Goal: Transaction & Acquisition: Download file/media

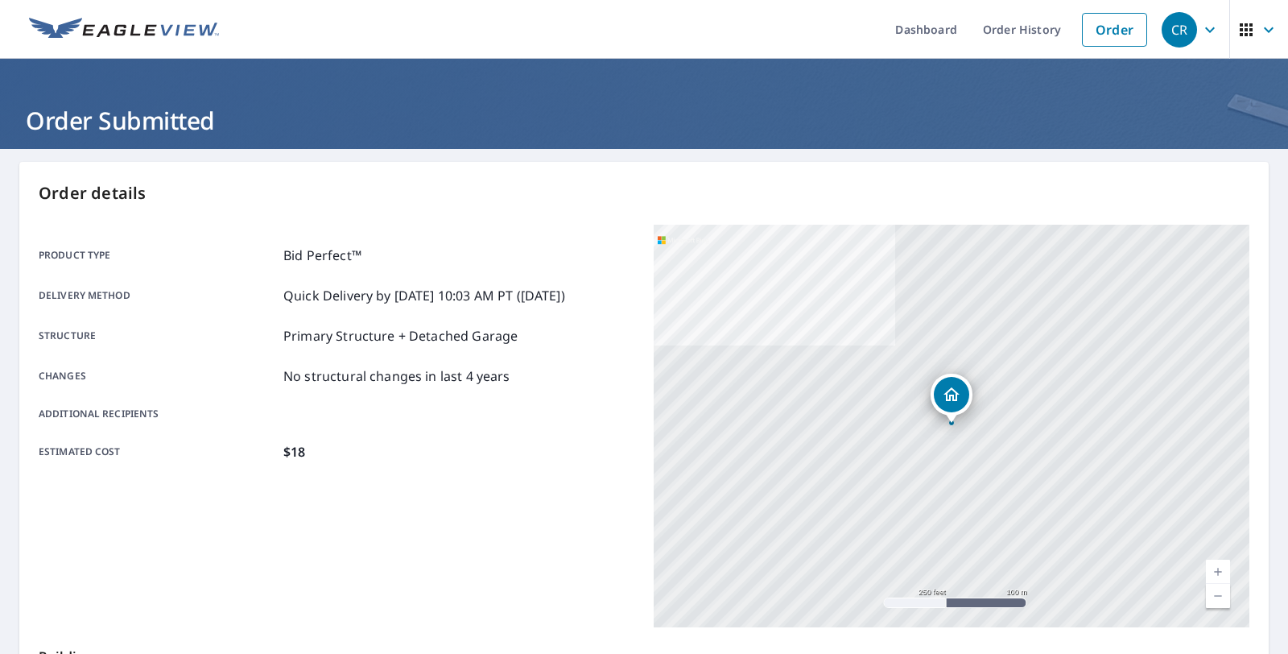
click at [1202, 29] on icon "button" at bounding box center [1209, 29] width 19 height 19
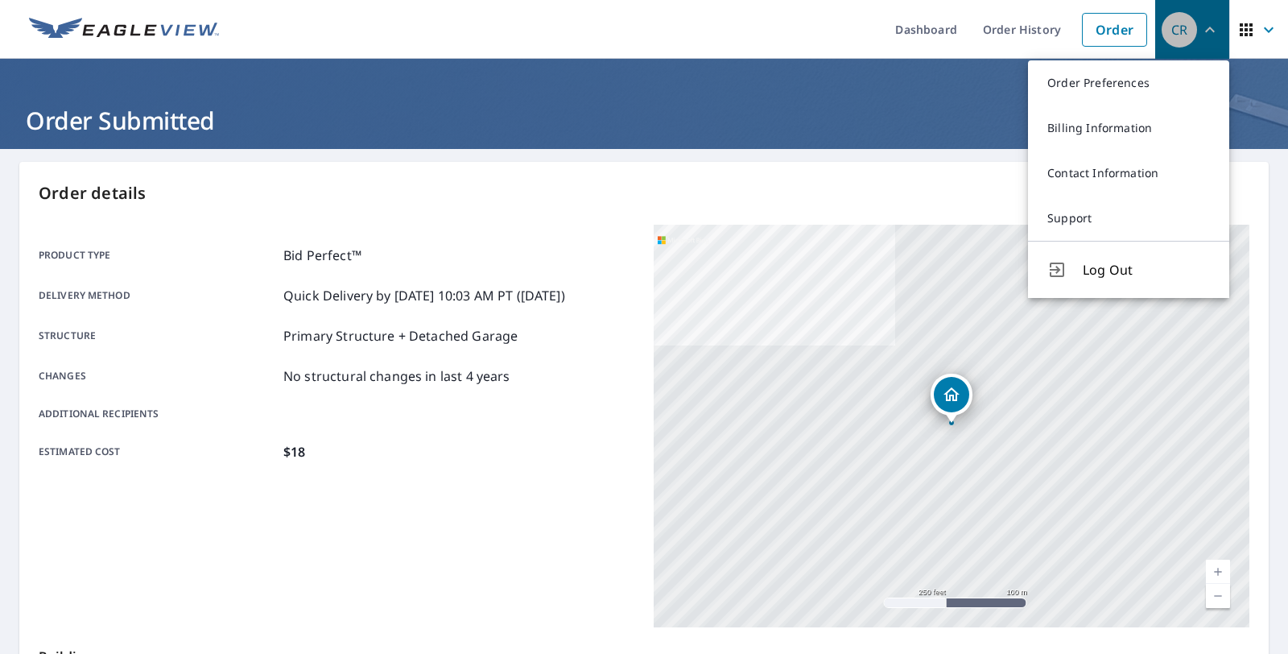
click at [1185, 26] on div "CR" at bounding box center [1179, 29] width 35 height 35
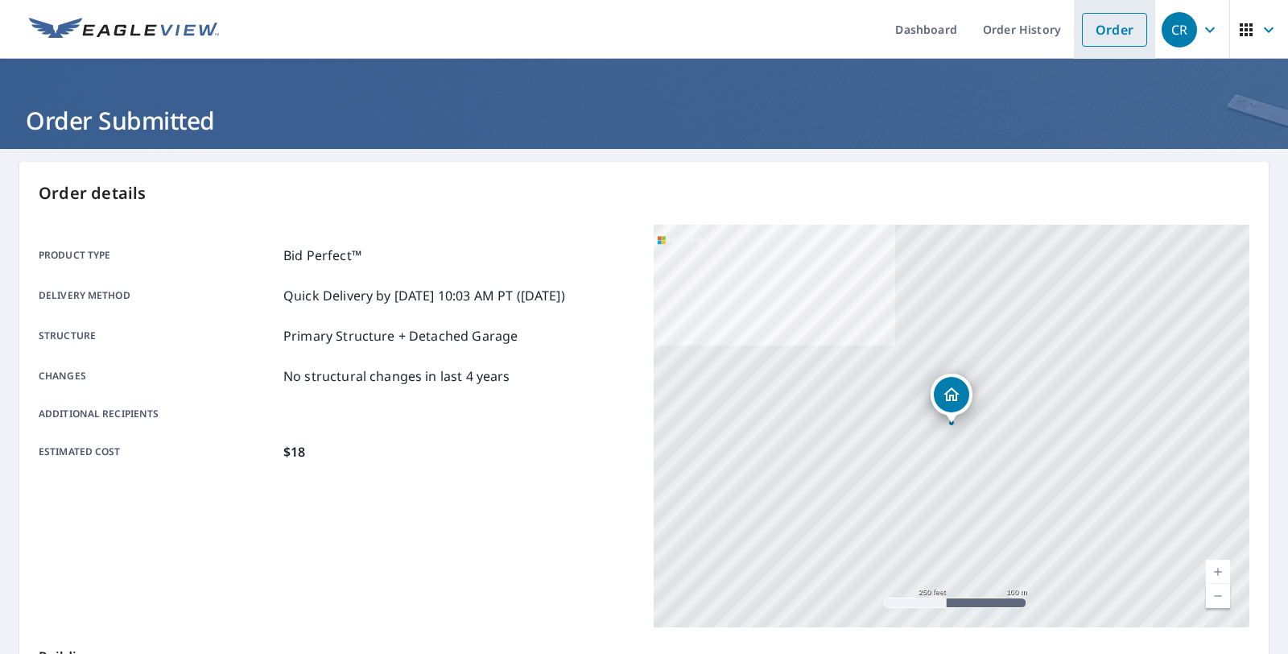
click at [1098, 25] on link "Order" at bounding box center [1114, 30] width 65 height 34
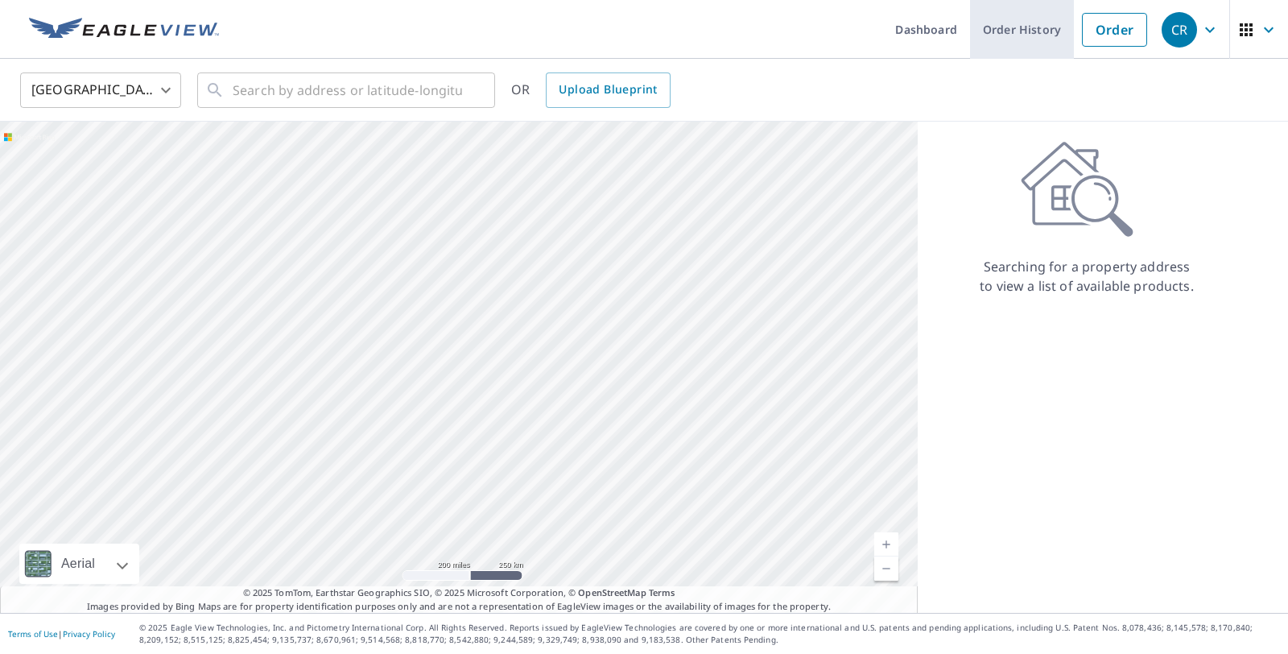
click at [1011, 35] on link "Order History" at bounding box center [1022, 29] width 104 height 59
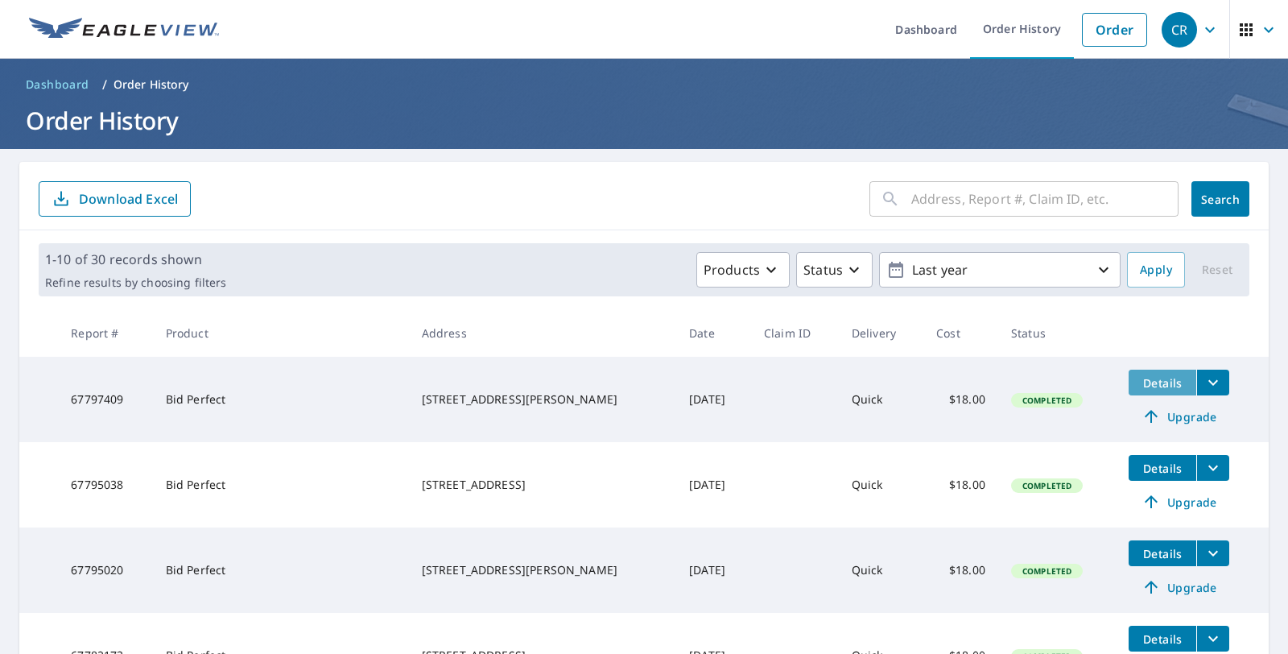
click at [1142, 381] on span "Details" at bounding box center [1162, 382] width 48 height 15
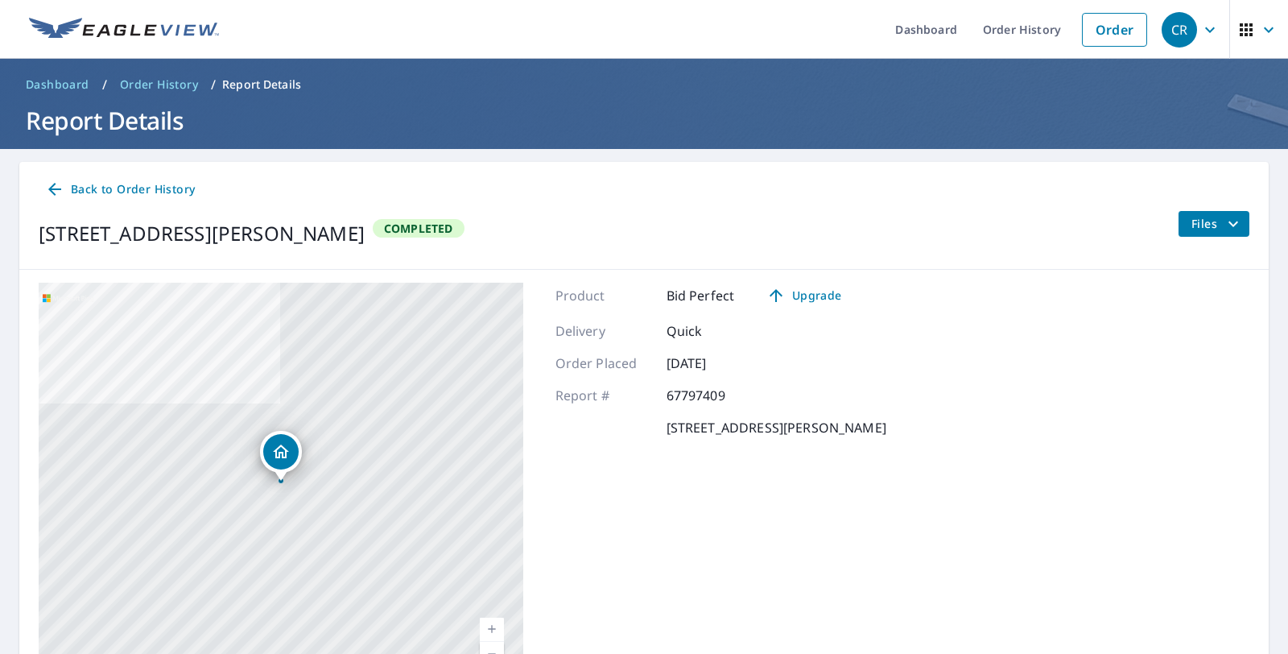
click at [1225, 225] on icon "filesDropdownBtn-67797409" at bounding box center [1233, 223] width 19 height 19
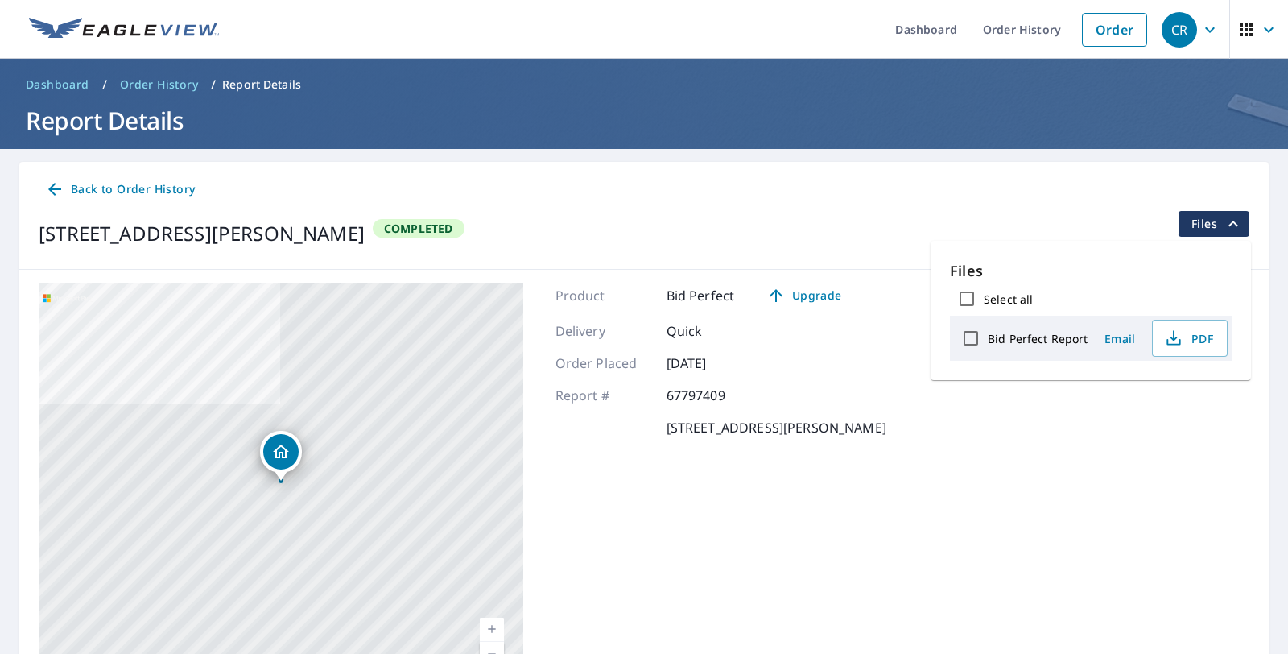
click at [875, 213] on div "[STREET_ADDRESS][PERSON_NAME] Completed Files" at bounding box center [644, 233] width 1211 height 45
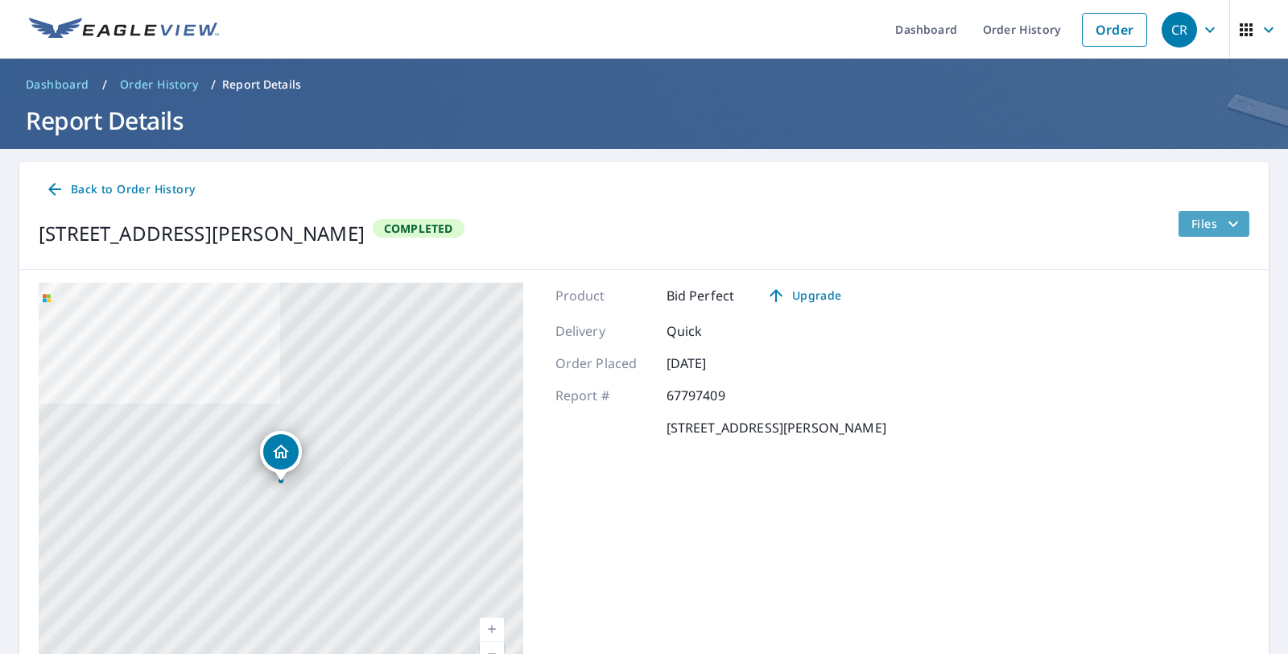
click at [1213, 221] on span "Files" at bounding box center [1218, 223] width 52 height 19
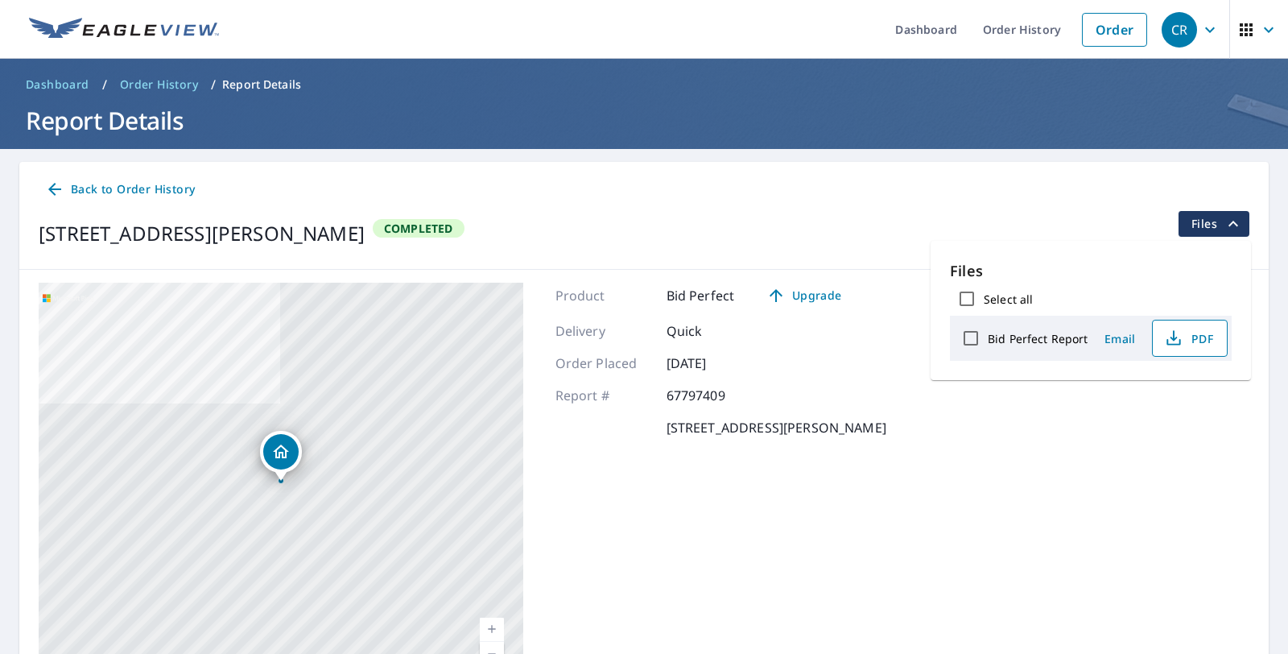
click at [1183, 345] on span "PDF" at bounding box center [1189, 337] width 52 height 19
